Goal: Information Seeking & Learning: Understand process/instructions

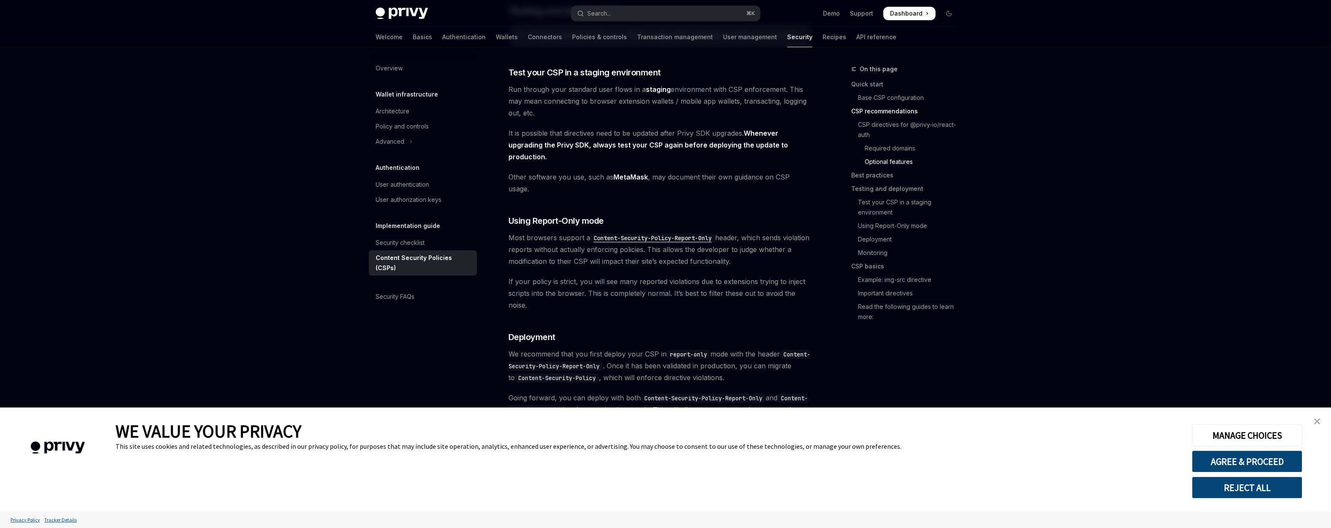
scroll to position [1073, 0]
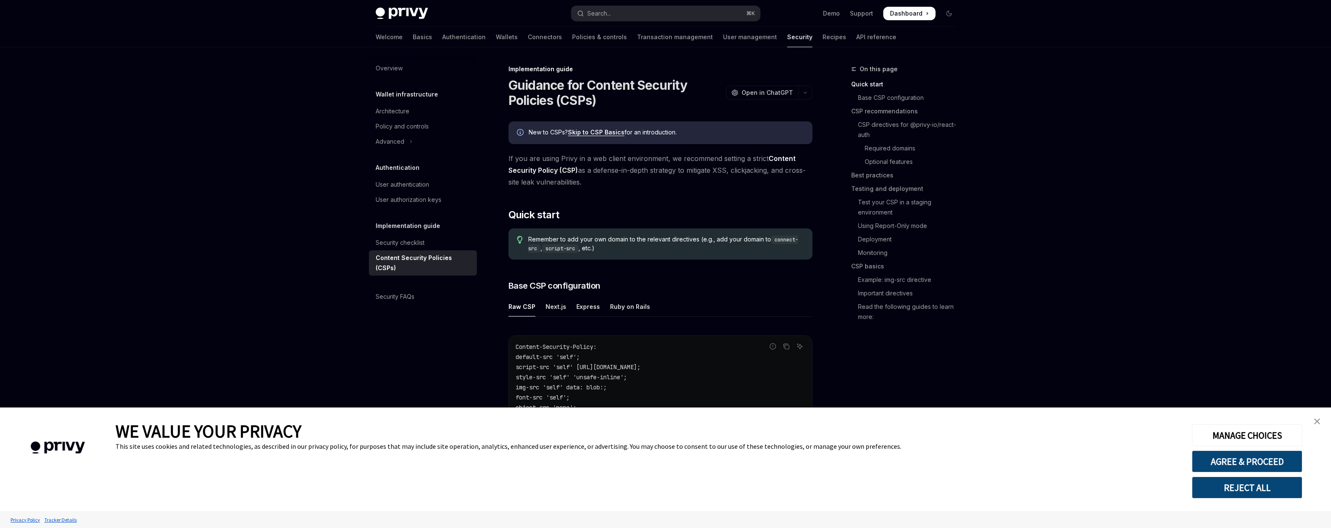
type textarea "*"
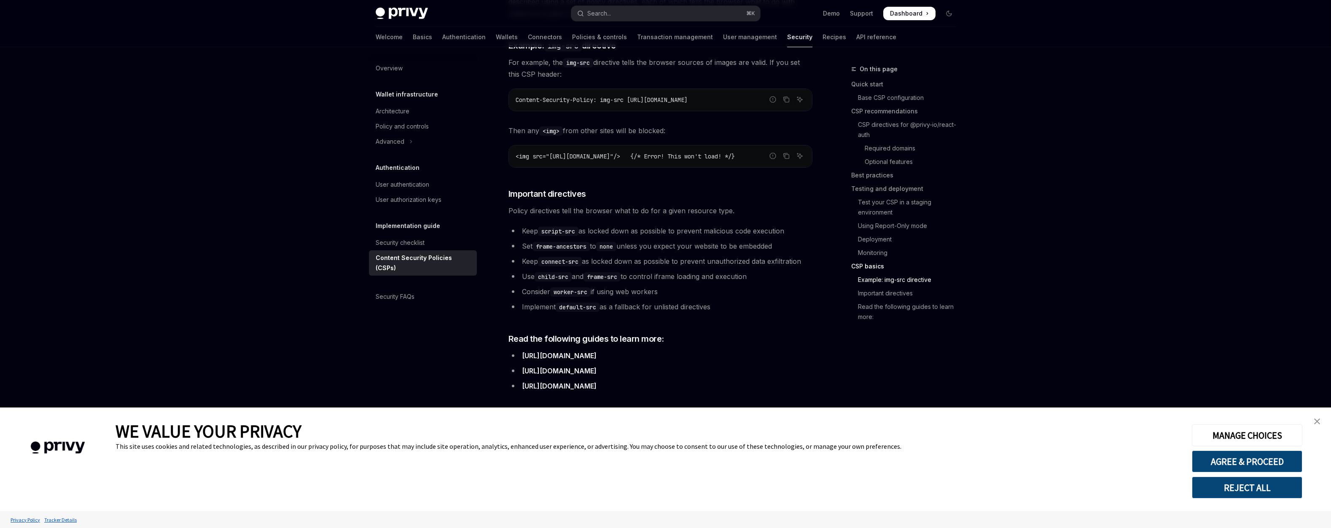
scroll to position [2553, 0]
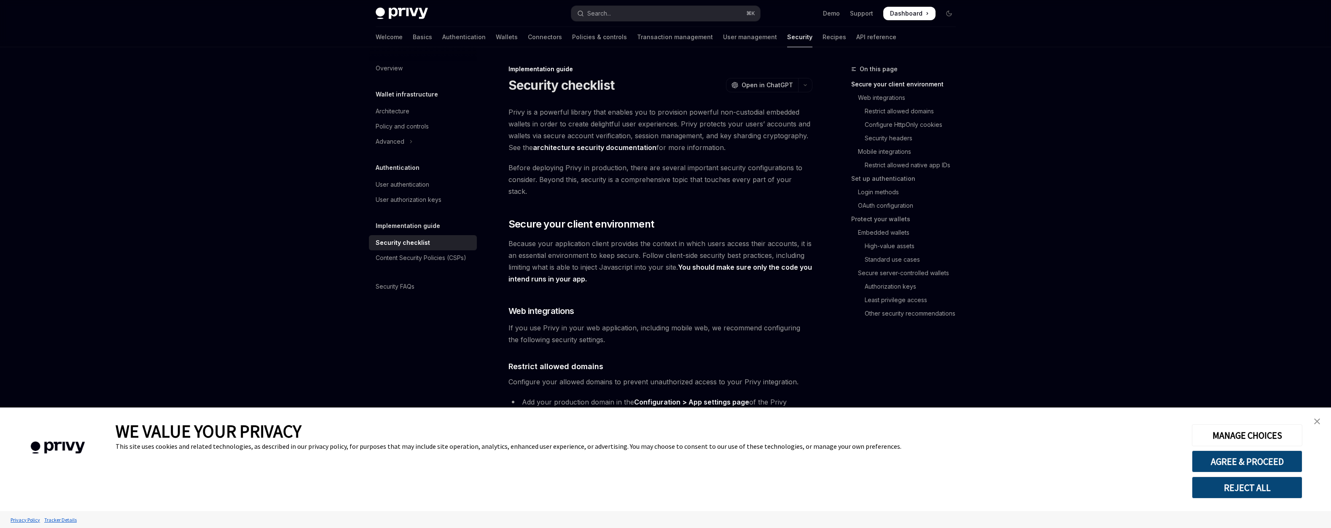
type textarea "*"
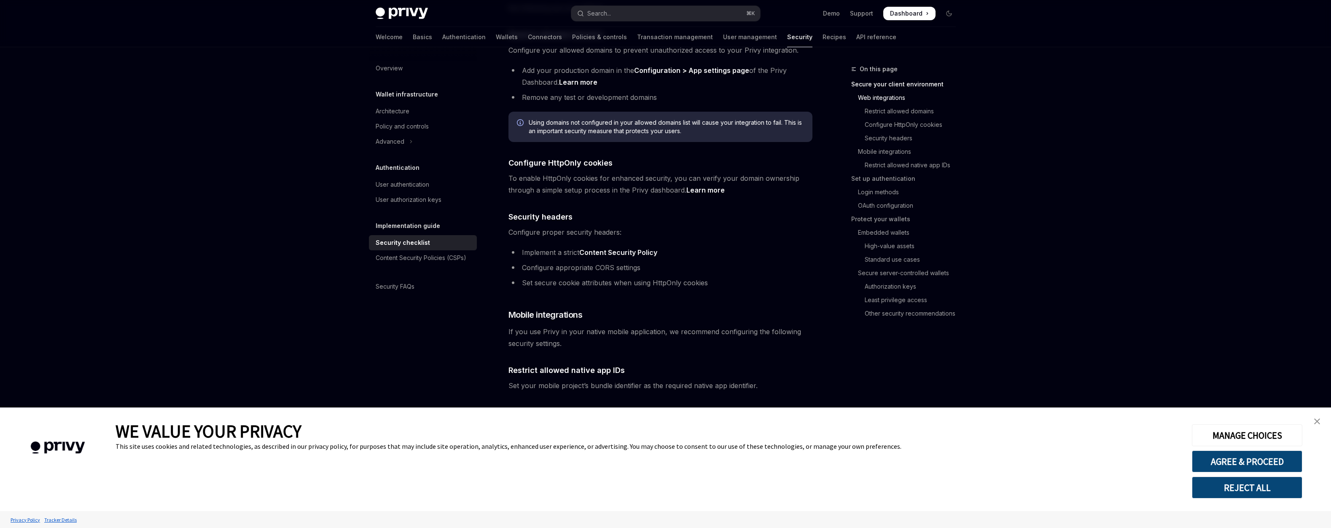
scroll to position [330, 0]
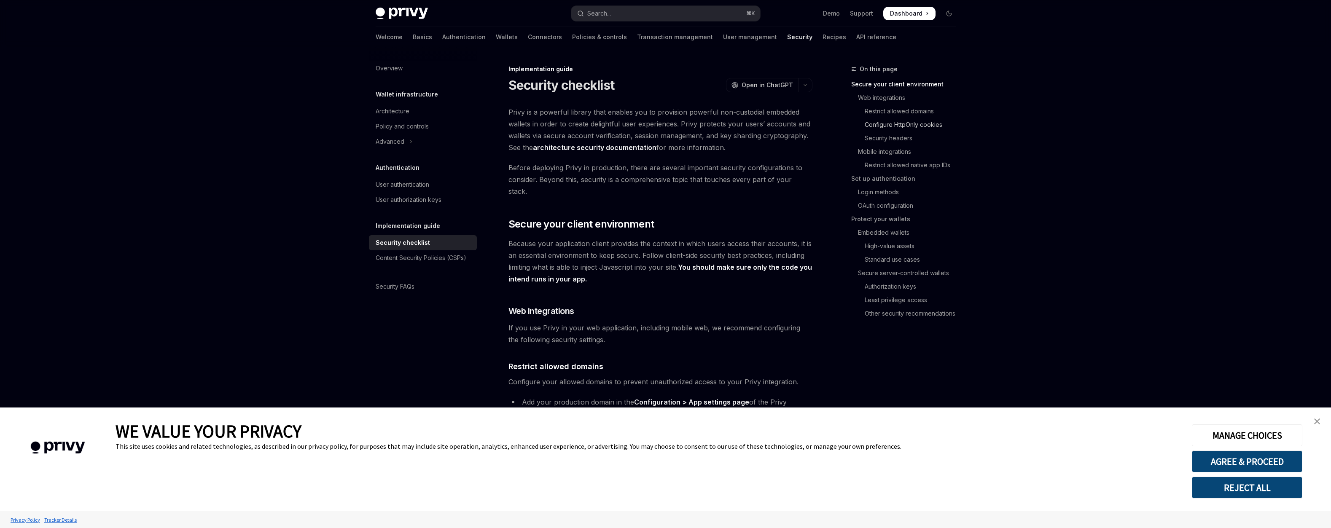
click at [962, 132] on link "Configure HttpOnly cookies" at bounding box center [906, 124] width 111 height 13
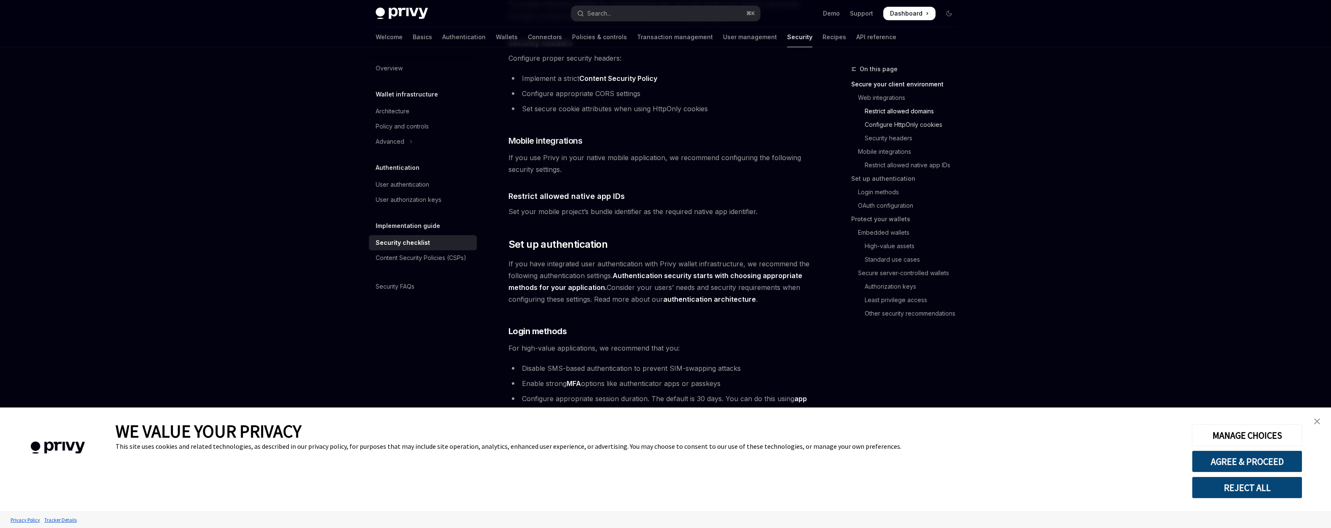
scroll to position [516, 0]
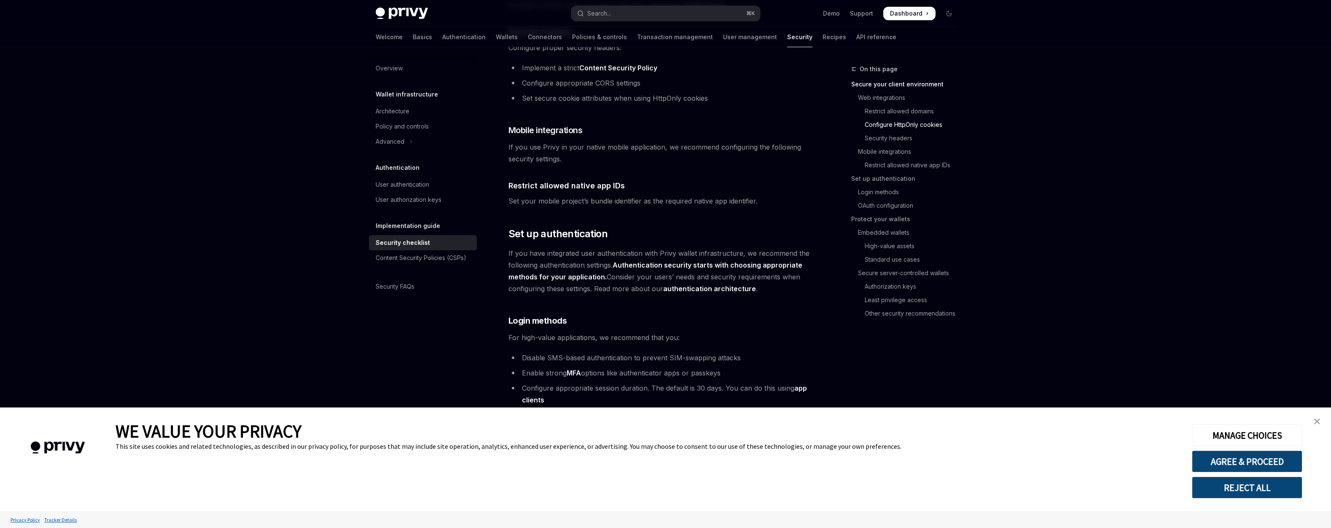
click at [716, 10] on link "Learn more" at bounding box center [705, 5] width 38 height 9
type textarea "*"
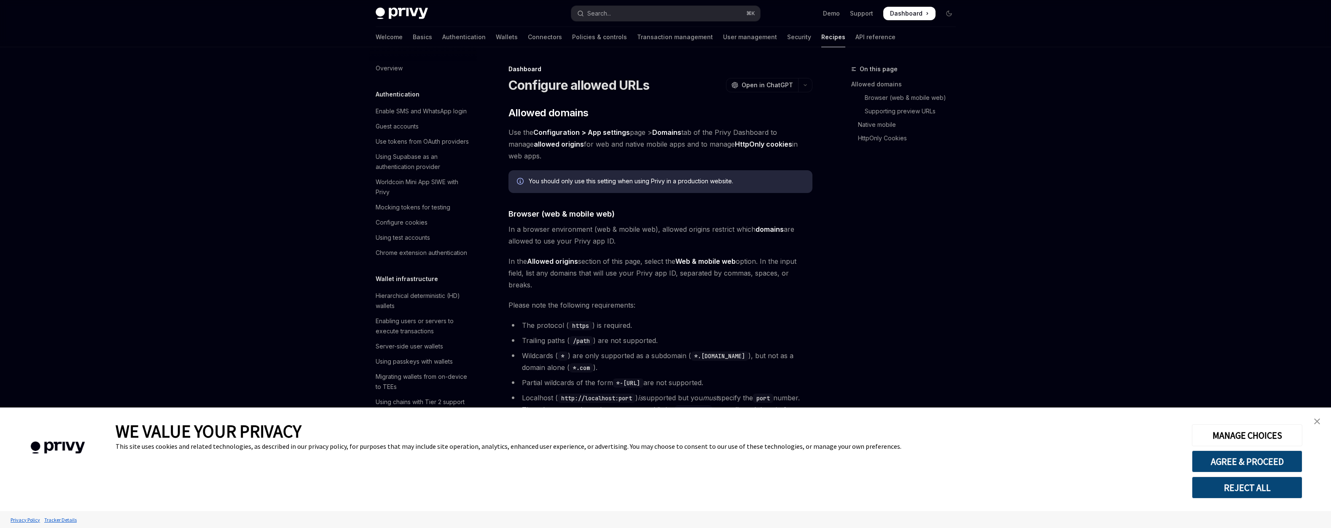
scroll to position [544, 0]
click at [517, 186] on icon "Info" at bounding box center [521, 182] width 8 height 8
